Goal: Navigation & Orientation: Find specific page/section

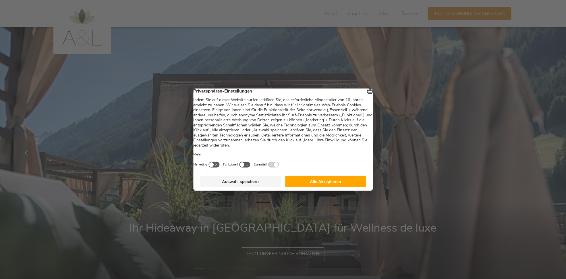
click at [261, 187] on button "Auswahl speichern" at bounding box center [240, 181] width 81 height 11
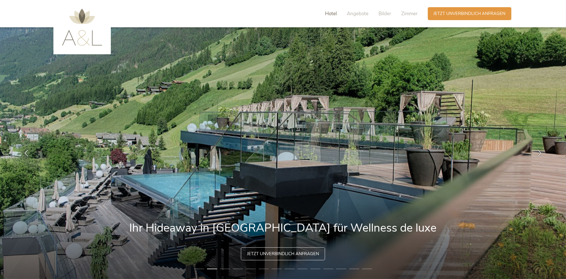
click at [334, 15] on span "Hotel" at bounding box center [331, 13] width 12 height 7
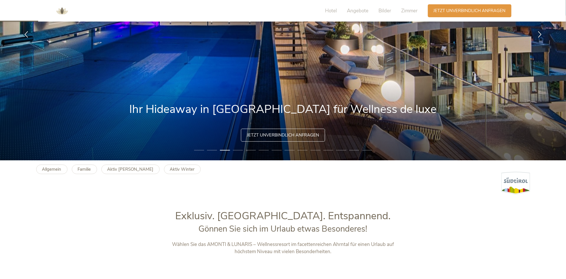
scroll to position [57, 0]
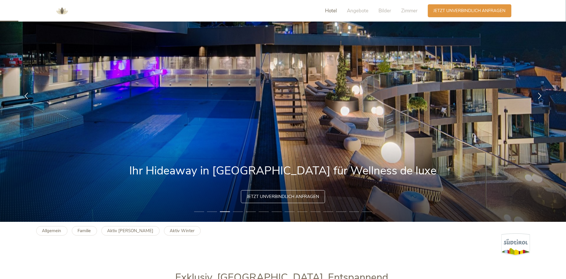
click at [335, 13] on span "Hotel" at bounding box center [331, 10] width 12 height 7
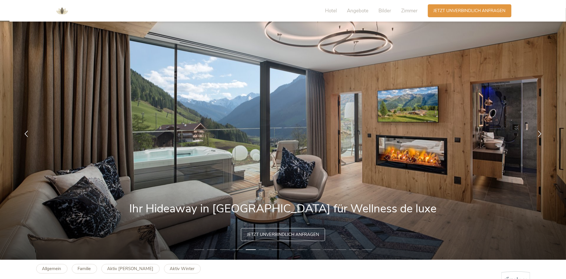
scroll to position [0, 0]
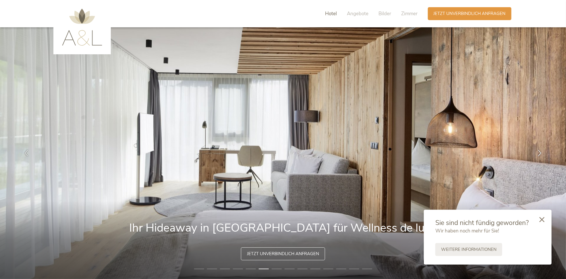
click at [332, 14] on span "Hotel" at bounding box center [331, 13] width 12 height 7
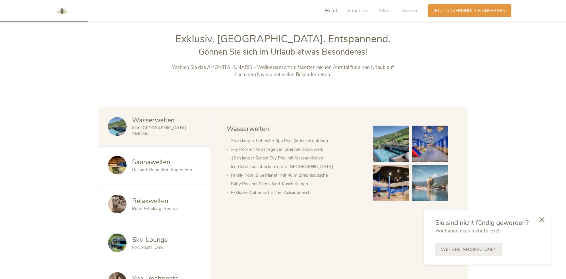
scroll to position [299, 0]
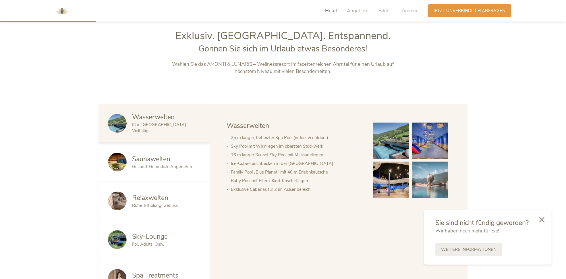
click at [63, 12] on img at bounding box center [61, 10] width 17 height 17
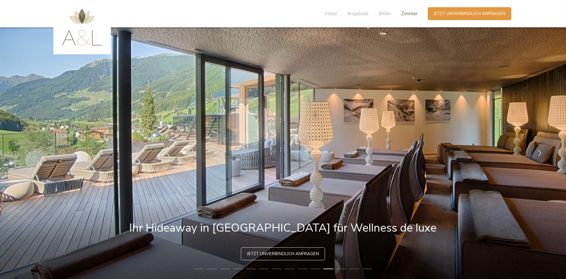
click at [413, 15] on span "Zimmer" at bounding box center [409, 13] width 16 height 7
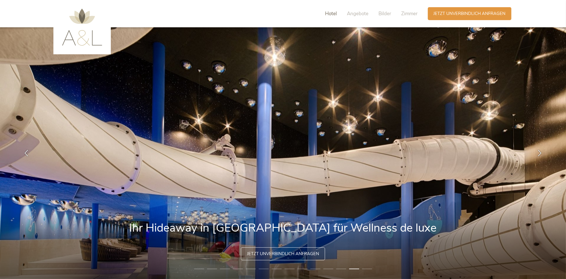
click at [333, 15] on span "Hotel" at bounding box center [331, 13] width 12 height 7
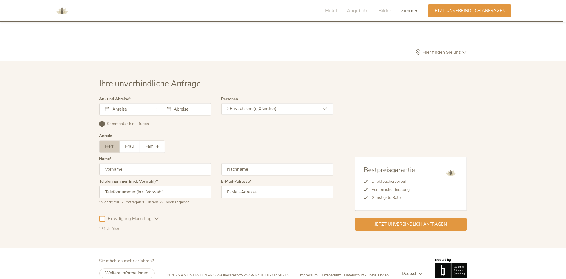
scroll to position [1760, 0]
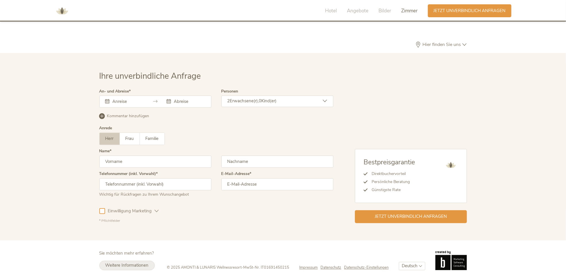
click at [147, 266] on span "Weitere Informationen" at bounding box center [126, 265] width 43 height 6
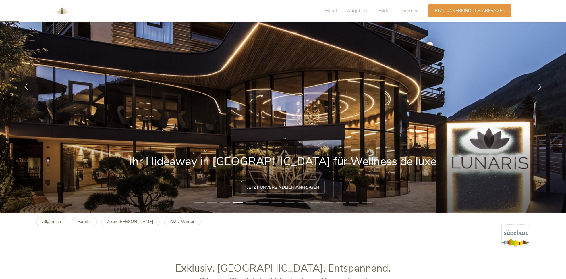
scroll to position [0, 0]
